Goal: Find specific page/section: Find specific page/section

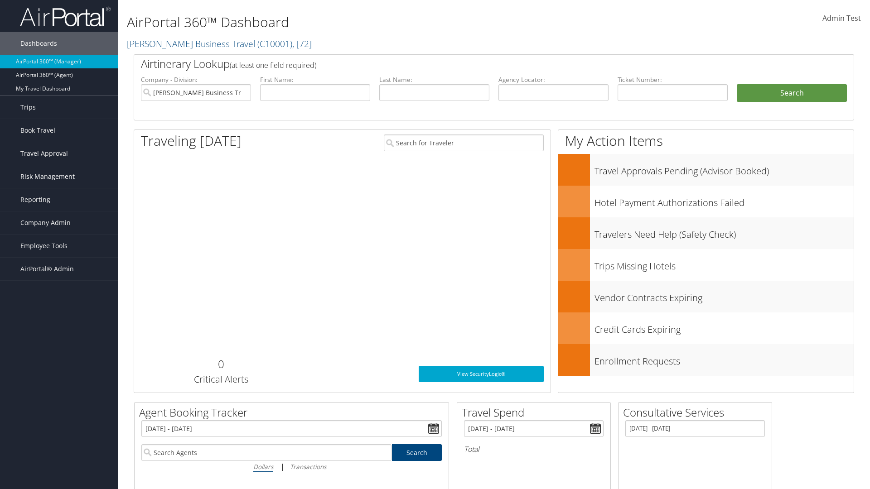
click at [59, 177] on span "Risk Management" at bounding box center [47, 176] width 54 height 23
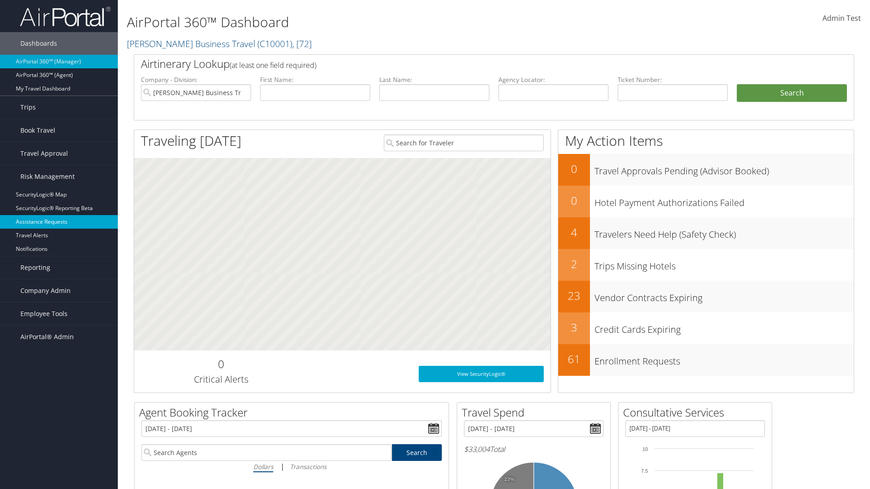
click at [59, 222] on link "Assistance Requests" at bounding box center [59, 222] width 118 height 14
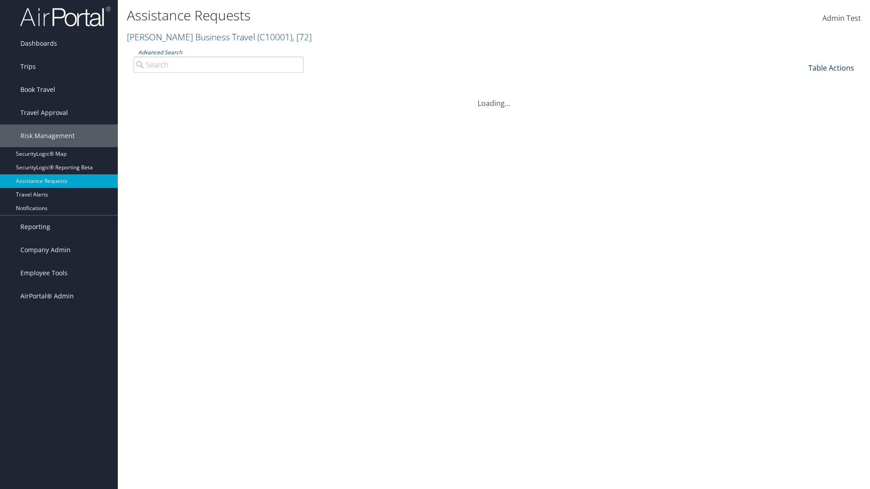
click at [831, 68] on link "Table Actions" at bounding box center [831, 68] width 46 height 10
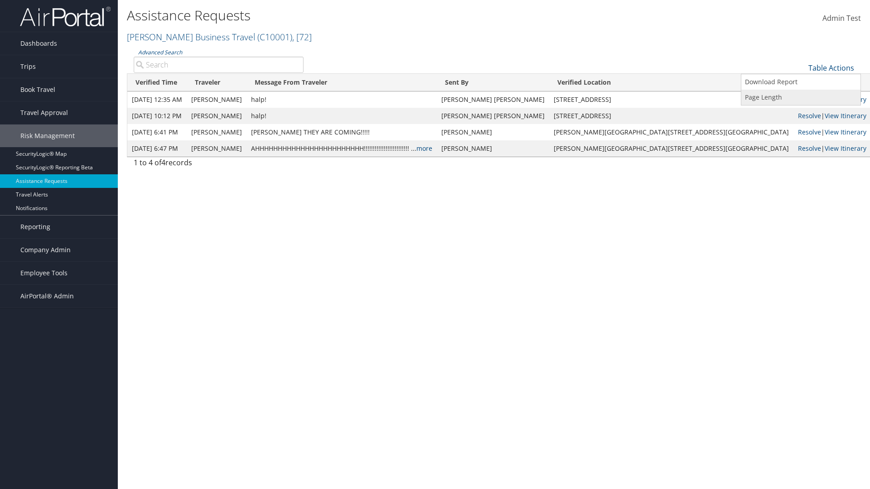
click at [801, 97] on link "Page Length" at bounding box center [800, 97] width 119 height 15
